Goal: Information Seeking & Learning: Learn about a topic

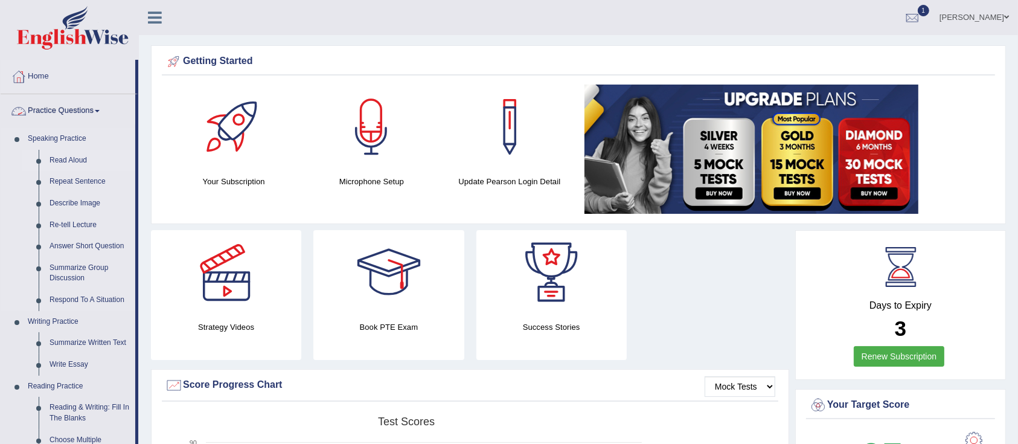
click at [75, 157] on link "Read Aloud" at bounding box center [89, 161] width 91 height 22
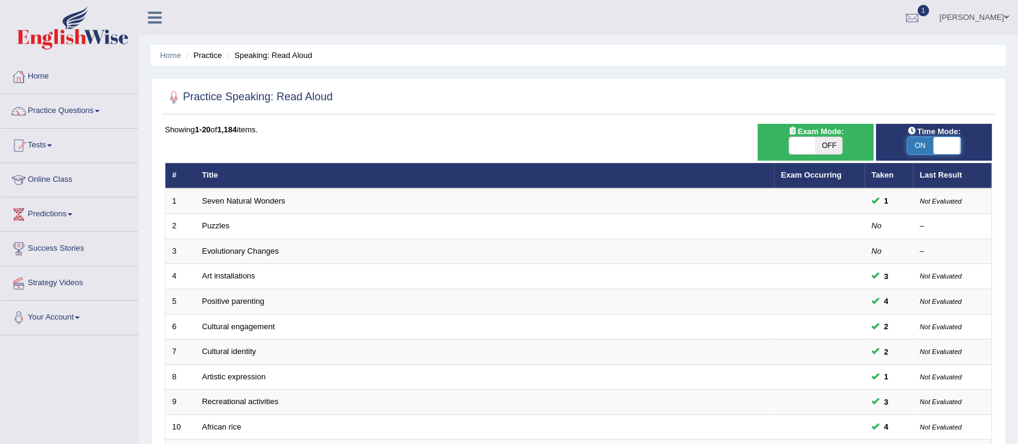
drag, startPoint x: 923, startPoint y: 146, endPoint x: 884, endPoint y: 163, distance: 42.7
click at [951, 152] on span at bounding box center [946, 145] width 27 height 17
checkbox input "true"
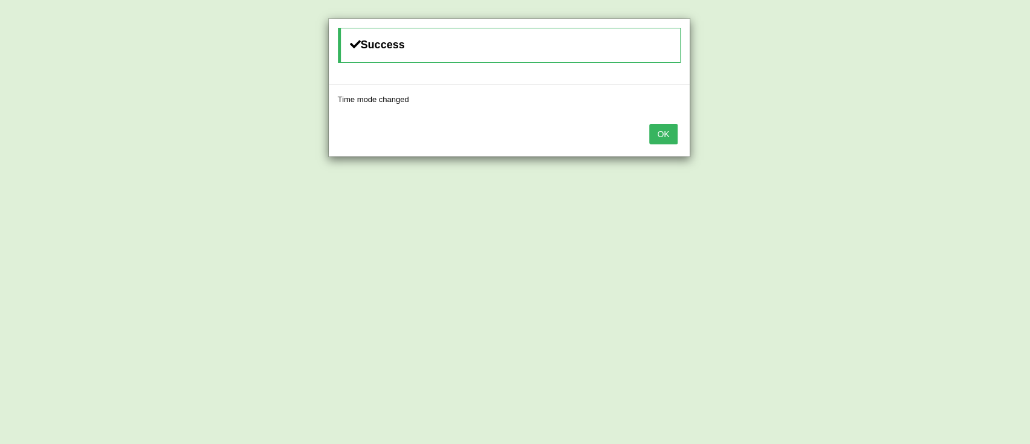
click at [669, 139] on button "OK" at bounding box center [664, 134] width 28 height 21
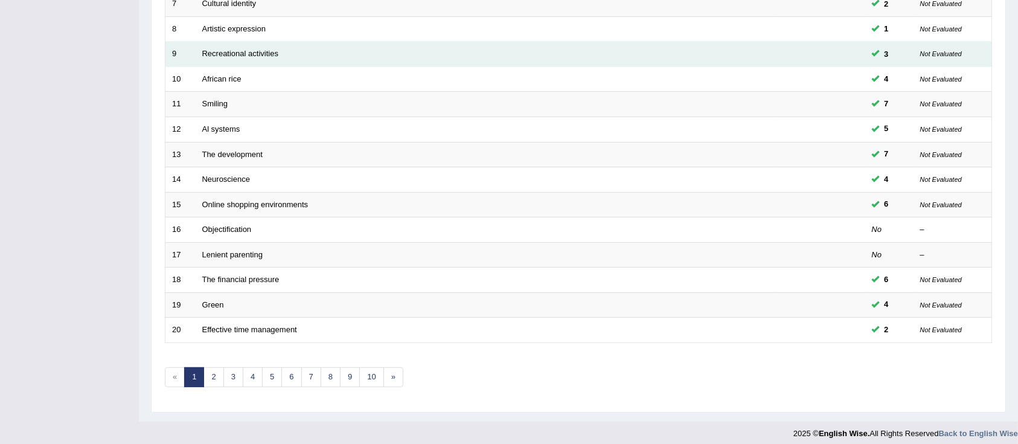
scroll to position [354, 0]
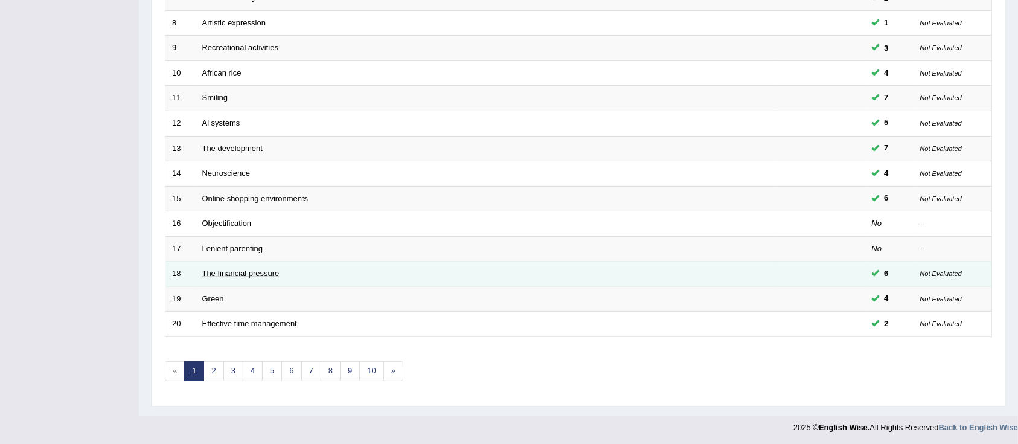
click at [246, 272] on link "The financial pressure" at bounding box center [240, 273] width 77 height 9
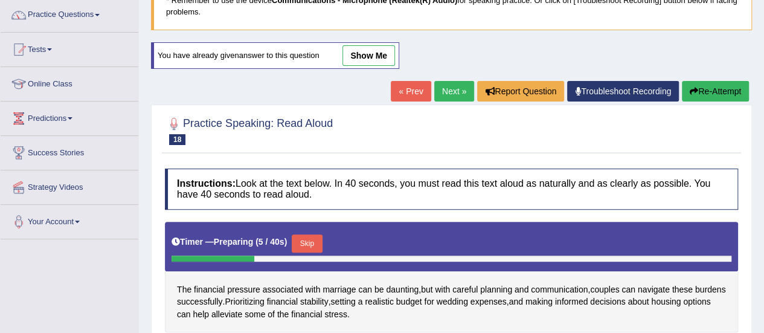
scroll to position [49, 0]
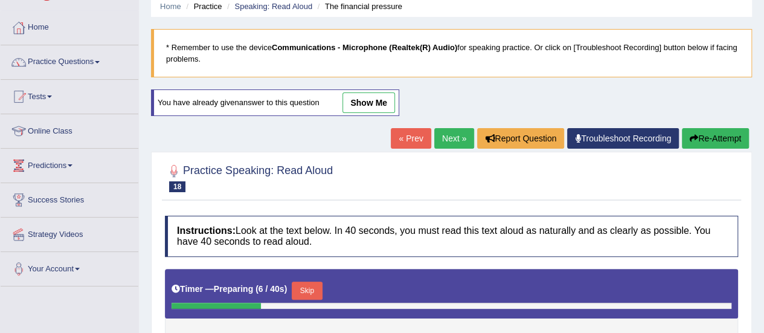
click at [435, 137] on link "Next »" at bounding box center [454, 138] width 40 height 21
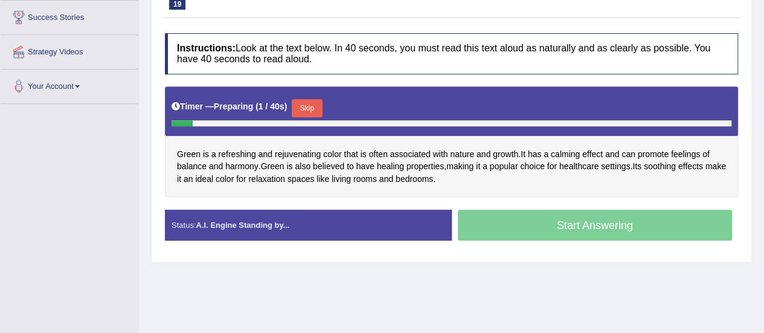
scroll to position [60, 0]
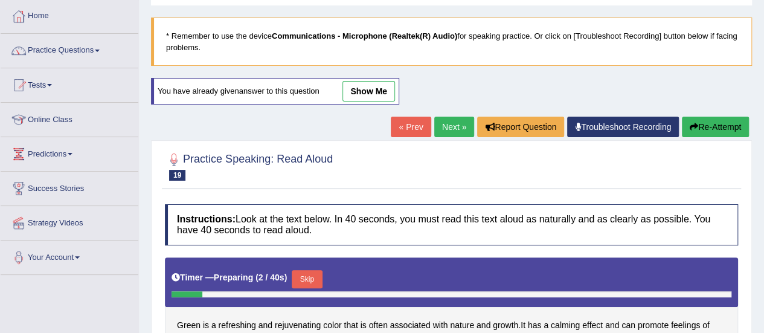
click at [453, 126] on link "Next »" at bounding box center [454, 127] width 40 height 21
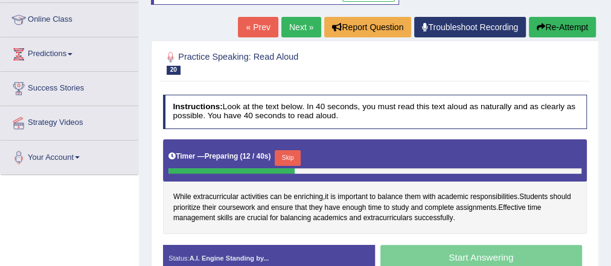
scroll to position [145, 0]
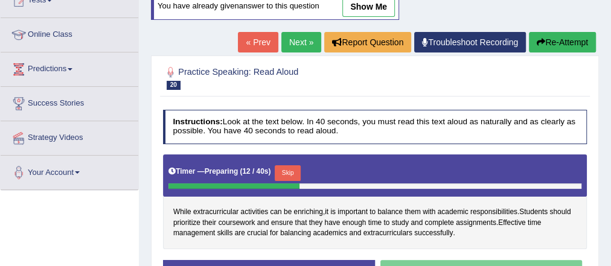
click at [564, 42] on button "Re-Attempt" at bounding box center [562, 42] width 67 height 21
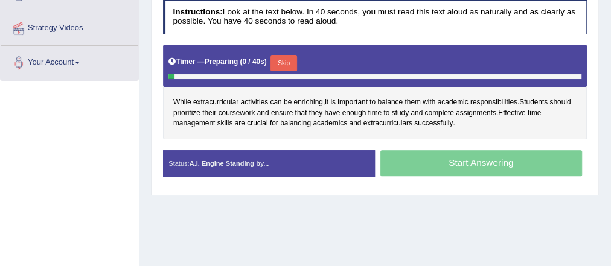
scroll to position [255, 0]
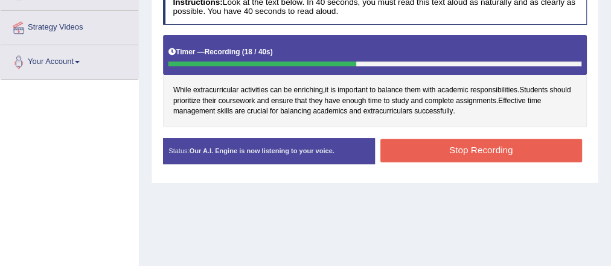
click at [447, 138] on div "Start Answering" at bounding box center [481, 138] width 212 height 1
click at [444, 143] on button "Stop Recording" at bounding box center [481, 151] width 202 height 24
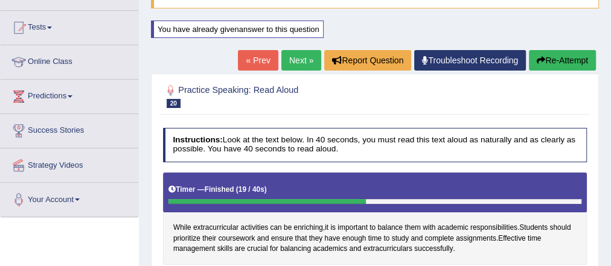
scroll to position [110, 0]
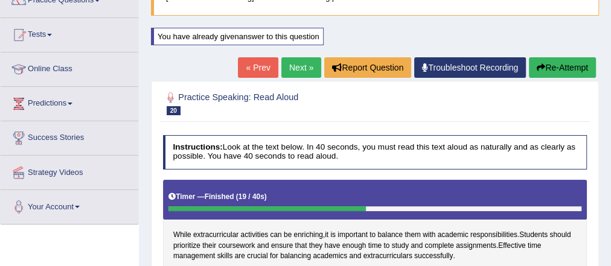
click at [310, 70] on link "Next »" at bounding box center [301, 67] width 40 height 21
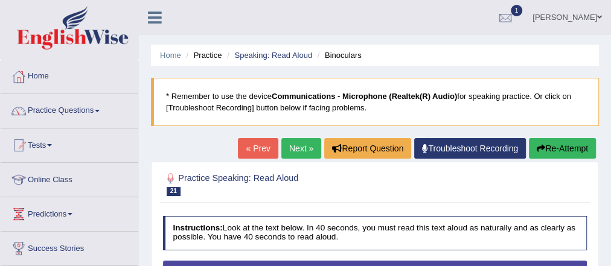
click at [292, 146] on link "Next »" at bounding box center [301, 148] width 40 height 21
click at [300, 151] on link "Next »" at bounding box center [301, 148] width 40 height 21
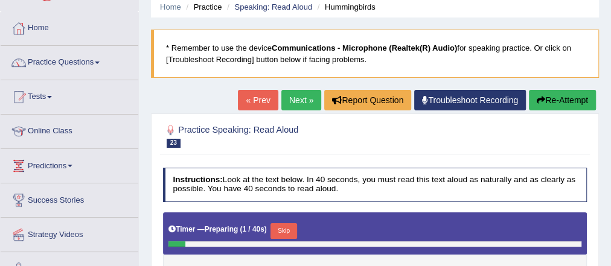
click at [299, 90] on link "Next »" at bounding box center [301, 100] width 40 height 21
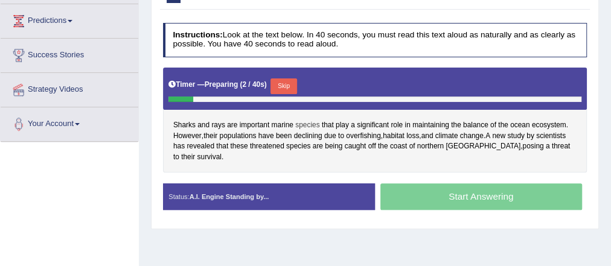
scroll to position [48, 0]
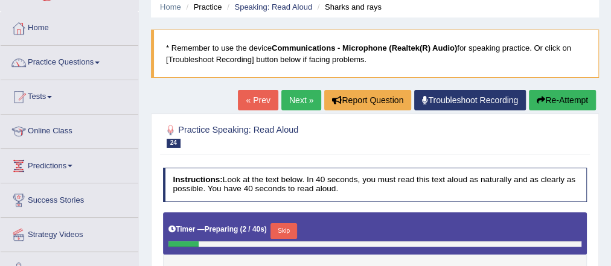
click at [296, 97] on link "Next »" at bounding box center [301, 100] width 40 height 21
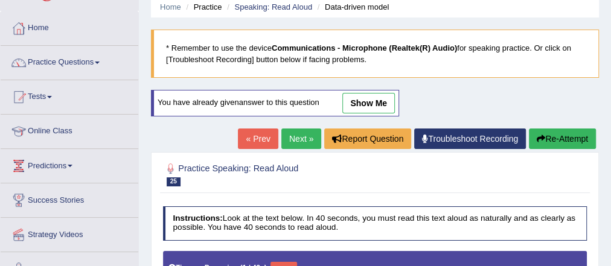
click at [294, 138] on link "Next »" at bounding box center [301, 139] width 40 height 21
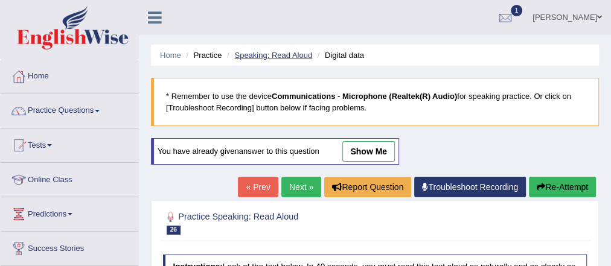
click at [267, 52] on link "Speaking: Read Aloud" at bounding box center [273, 55] width 78 height 9
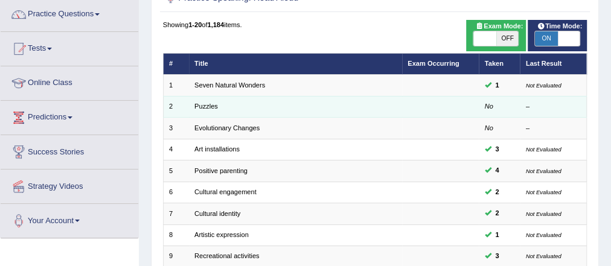
click at [212, 101] on td "Puzzles" at bounding box center [295, 106] width 213 height 21
click at [209, 104] on link "Puzzles" at bounding box center [206, 106] width 24 height 7
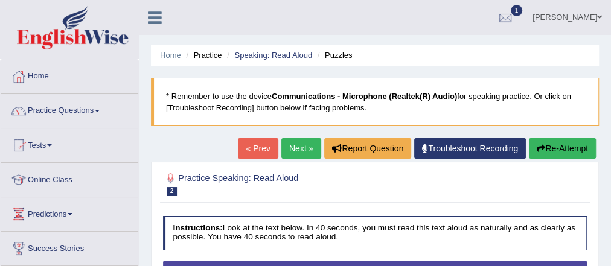
click at [299, 149] on link "Next »" at bounding box center [301, 148] width 40 height 21
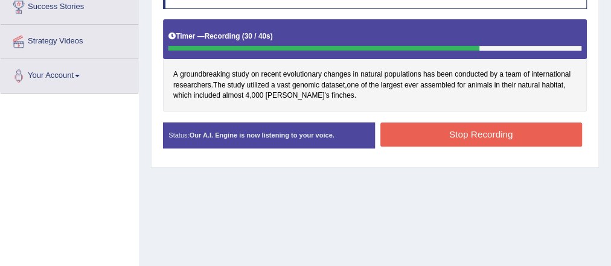
click at [464, 123] on button "Stop Recording" at bounding box center [481, 135] width 202 height 24
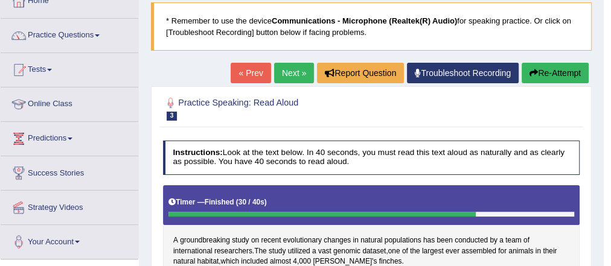
scroll to position [65, 0]
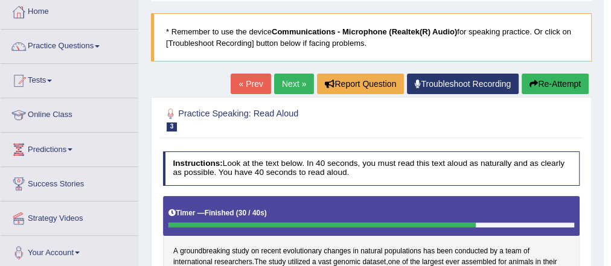
click at [294, 82] on link "Next »" at bounding box center [294, 84] width 40 height 21
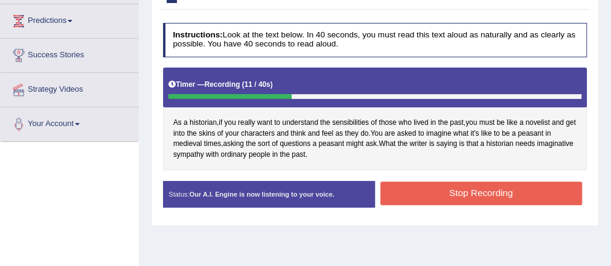
click at [431, 197] on button "Stop Recording" at bounding box center [481, 194] width 202 height 24
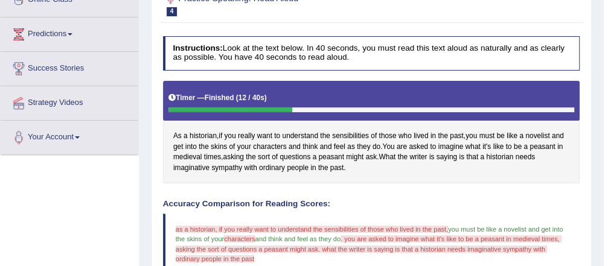
scroll to position [145, 0]
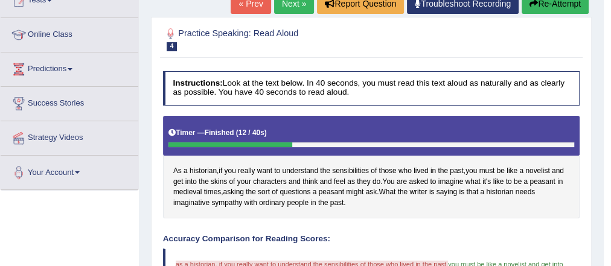
click at [573, 8] on button "Re-Attempt" at bounding box center [555, 3] width 67 height 21
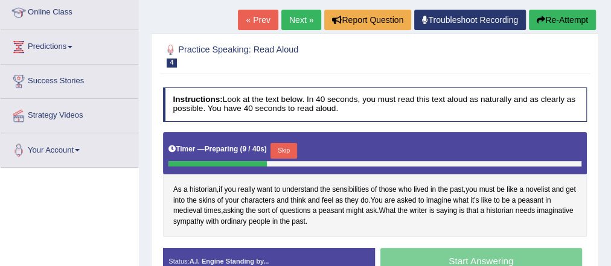
scroll to position [167, 0]
click at [560, 15] on button "Re-Attempt" at bounding box center [562, 20] width 67 height 21
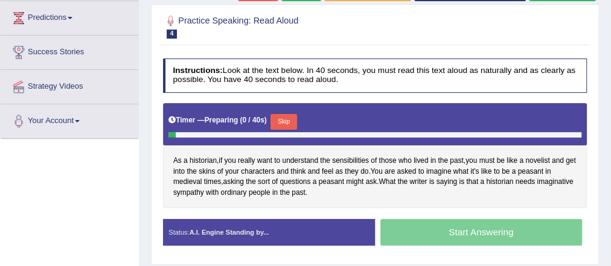
scroll to position [255, 0]
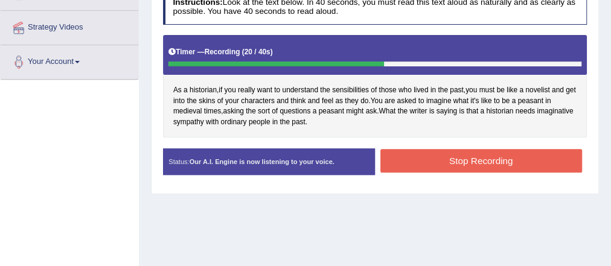
click at [484, 164] on button "Stop Recording" at bounding box center [481, 161] width 202 height 24
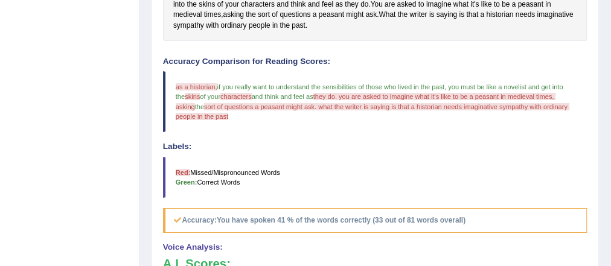
scroll to position [62, 0]
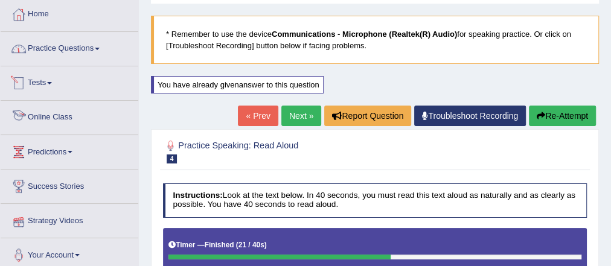
click at [62, 54] on link "Practice Questions" at bounding box center [70, 47] width 138 height 30
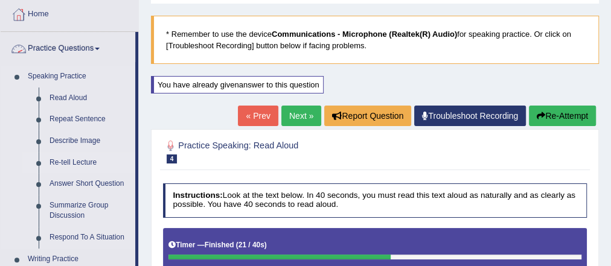
scroll to position [159, 0]
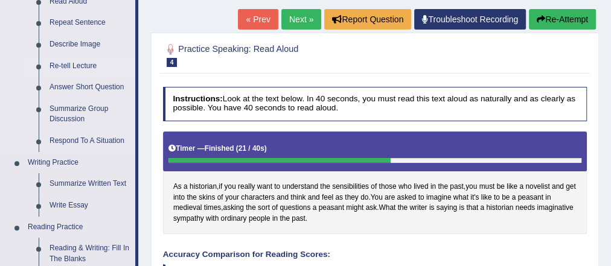
click at [89, 62] on link "Re-tell Lecture" at bounding box center [89, 67] width 91 height 22
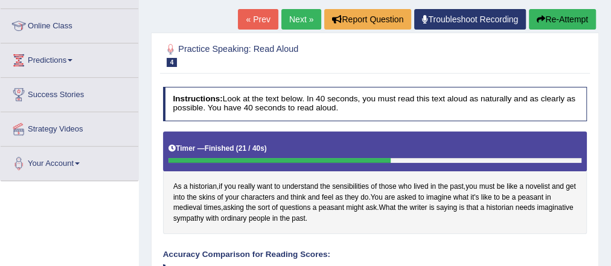
scroll to position [171, 0]
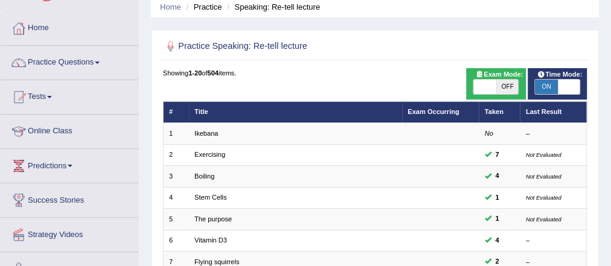
scroll to position [97, 0]
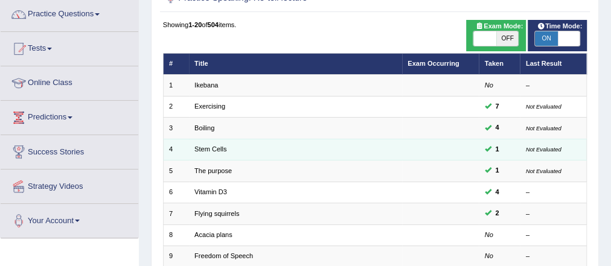
click at [216, 144] on td "Stem Cells" at bounding box center [295, 149] width 213 height 21
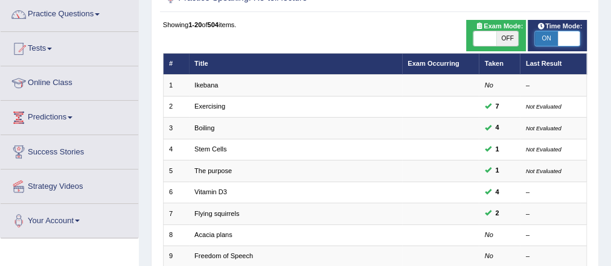
checkbox input "false"
drag, startPoint x: 571, startPoint y: 42, endPoint x: 535, endPoint y: 47, distance: 36.5
click at [543, 46] on div "Time Mode: ON OFF" at bounding box center [557, 35] width 59 height 31
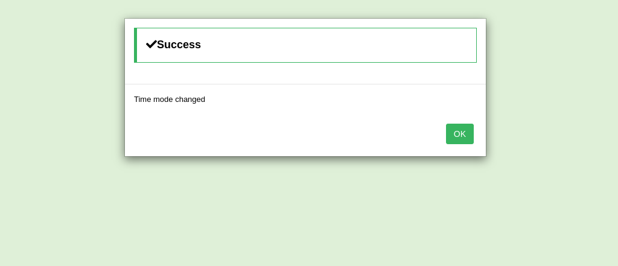
click at [465, 135] on button "OK" at bounding box center [460, 134] width 28 height 21
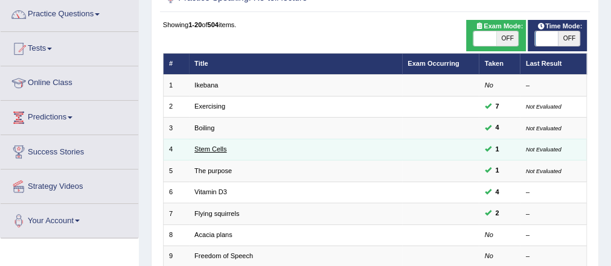
click at [219, 148] on link "Stem Cells" at bounding box center [210, 148] width 32 height 7
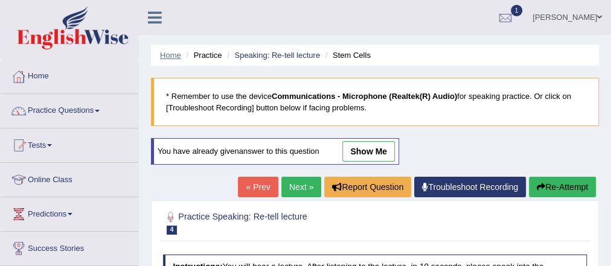
click at [165, 54] on link "Home" at bounding box center [170, 55] width 21 height 9
